Goal: Task Accomplishment & Management: Use online tool/utility

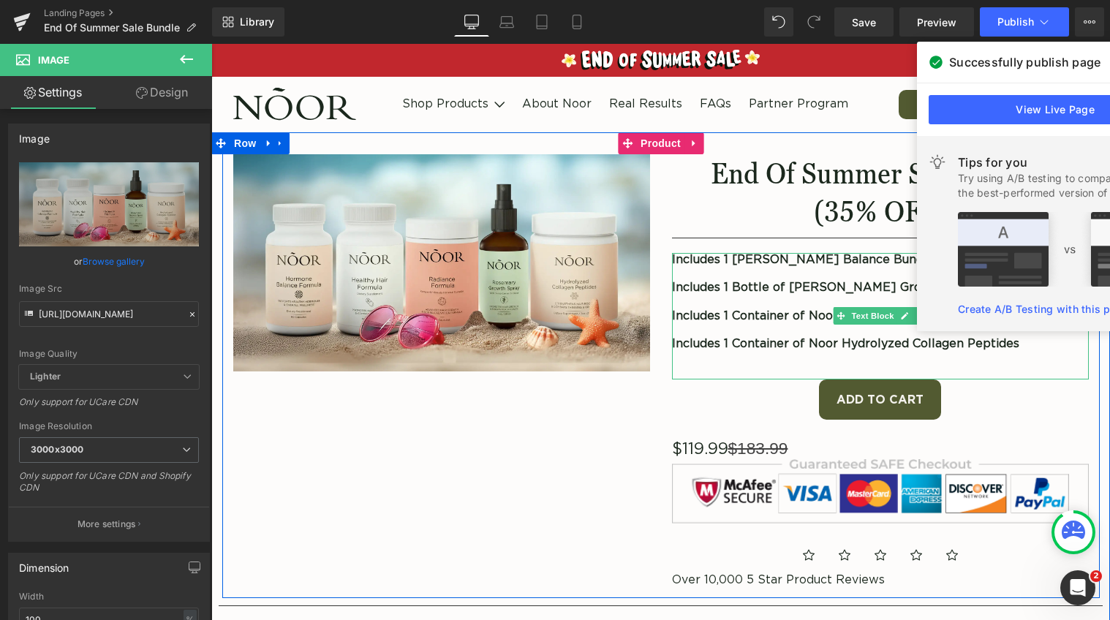
click at [678, 260] on strong "Includes 1 [PERSON_NAME] Balance Bundle" at bounding box center [803, 260] width 262 height 12
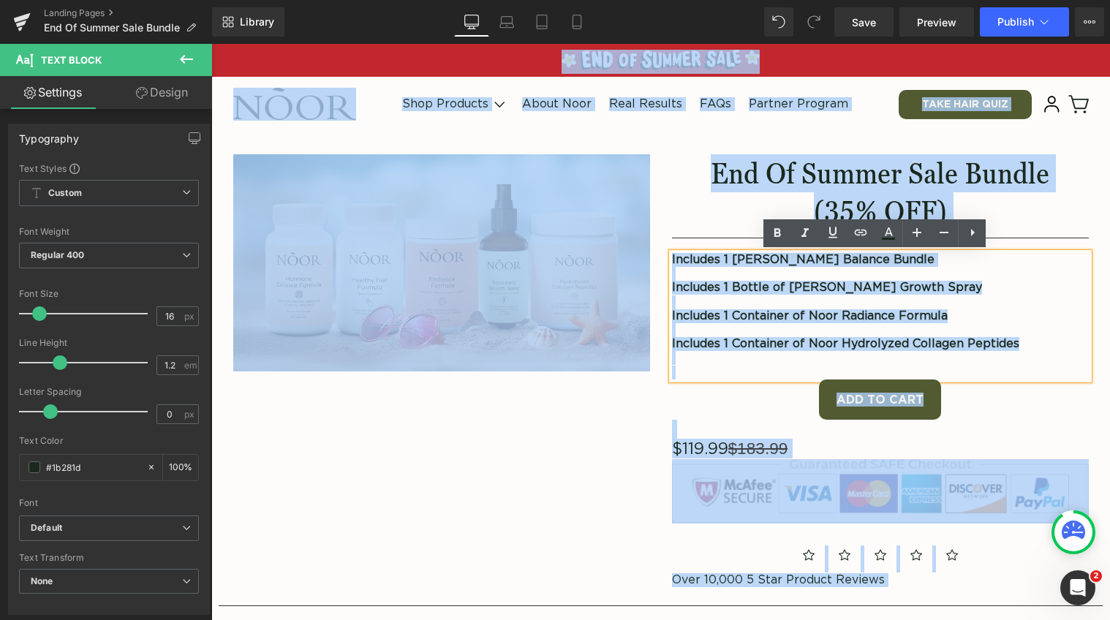
click at [681, 268] on p at bounding box center [880, 274] width 417 height 14
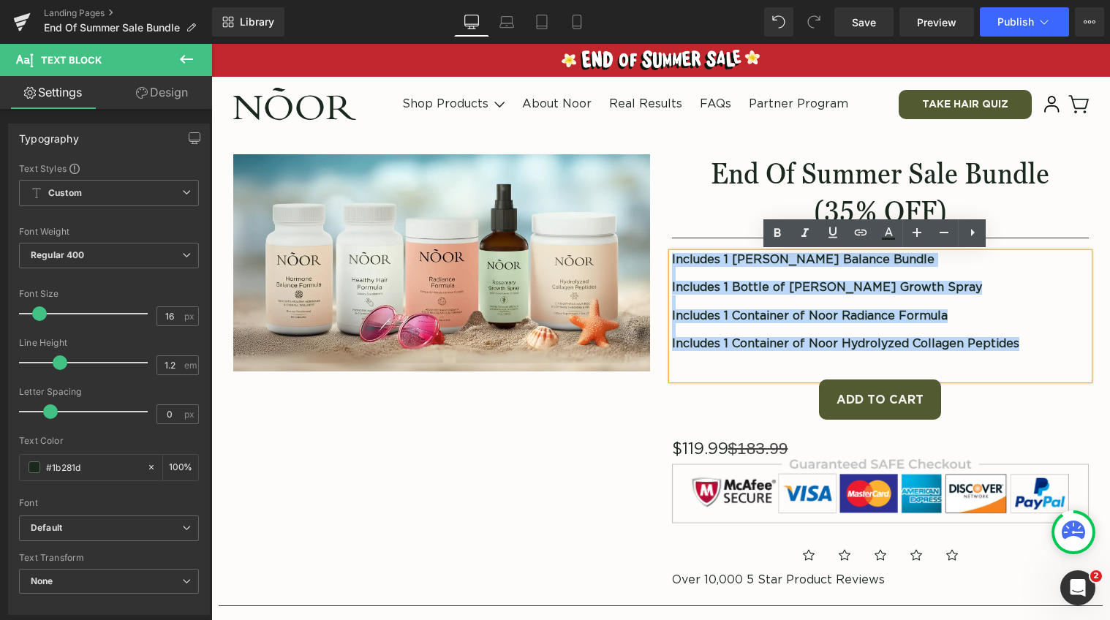
drag, startPoint x: 1024, startPoint y: 344, endPoint x: 659, endPoint y: 257, distance: 375.8
click at [661, 257] on div "End Of Summer Sale Bundle (35% OFF) Heading Separator Includes 1 [PERSON_NAME] …" at bounding box center [880, 372] width 439 height 436
copy div "Includes 1 [PERSON_NAME] Balance Bundle Includes 1 Bottle of [PERSON_NAME] Grow…"
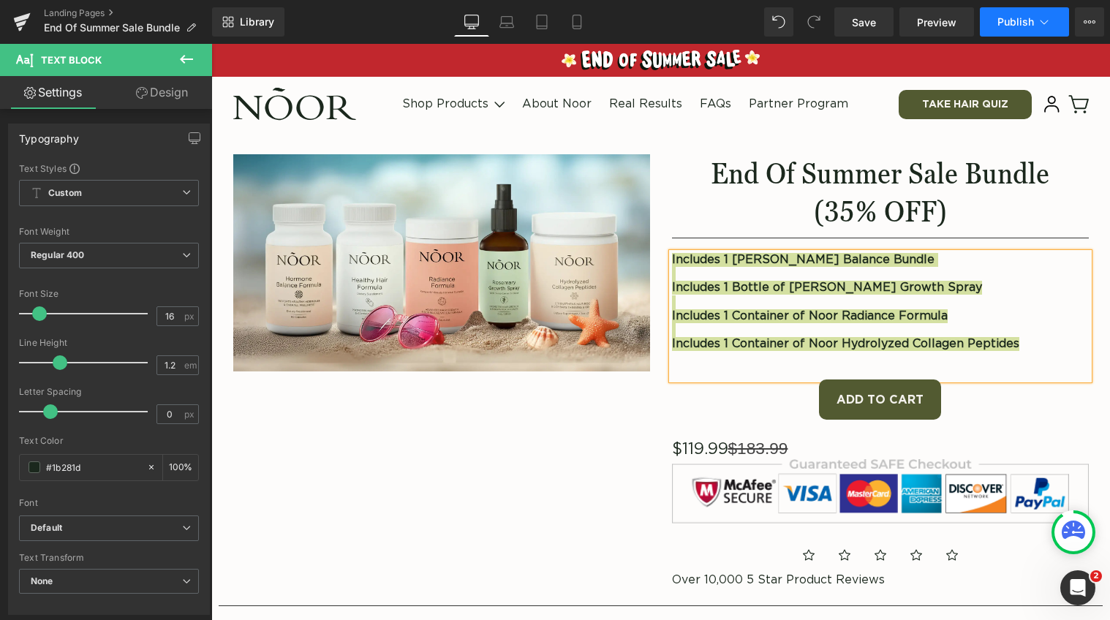
click at [998, 14] on button "Publish" at bounding box center [1023, 21] width 89 height 29
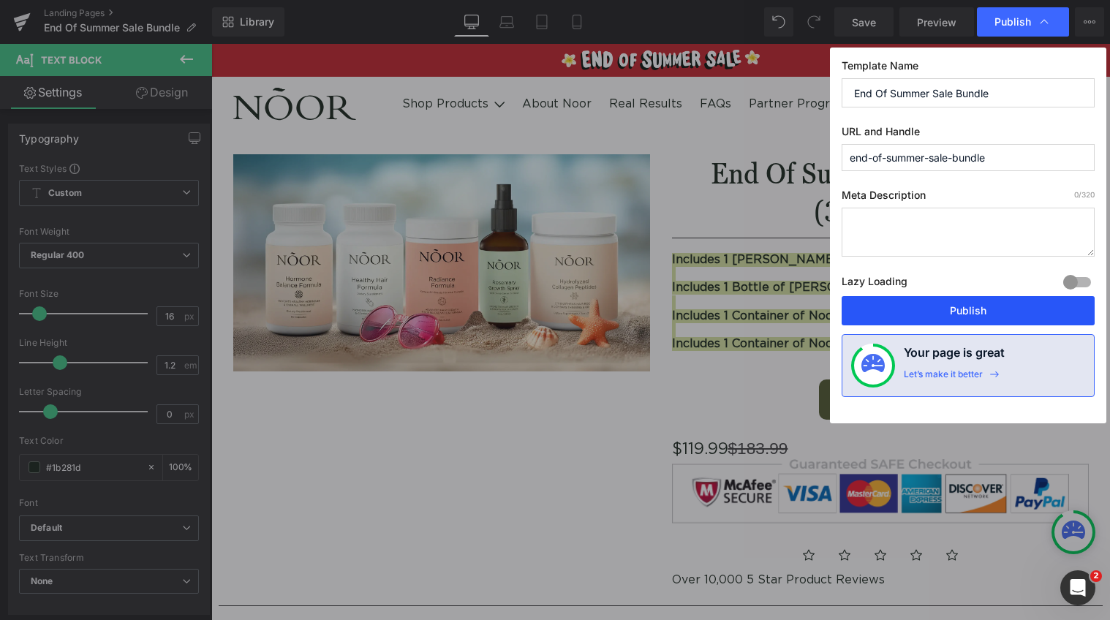
click at [963, 311] on button "Publish" at bounding box center [967, 310] width 253 height 29
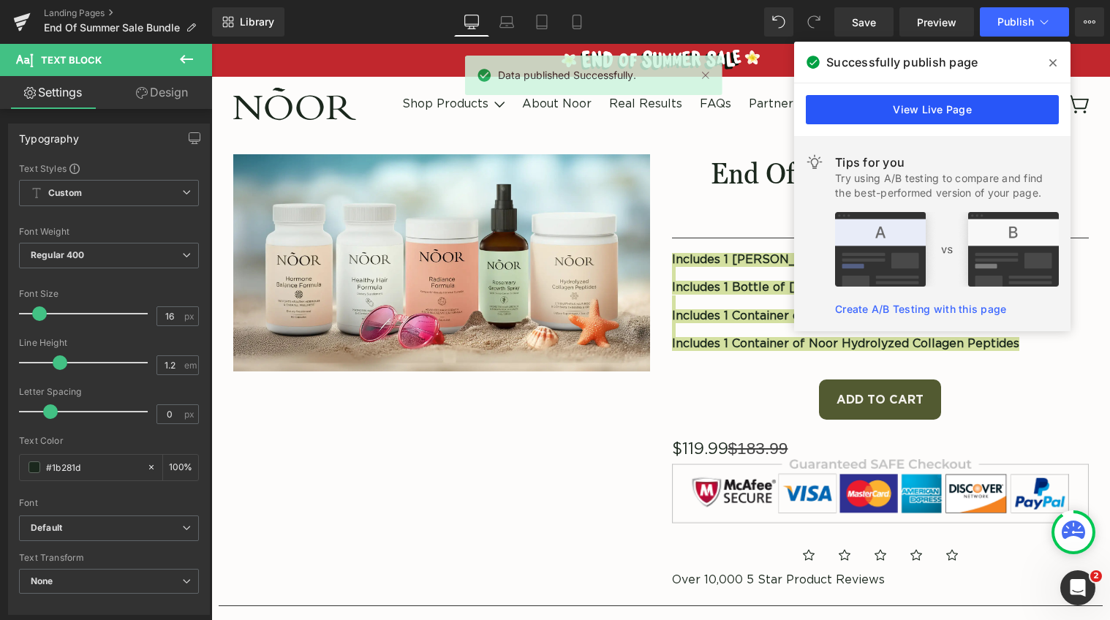
click at [903, 113] on link "View Live Page" at bounding box center [931, 109] width 253 height 29
